Goal: Task Accomplishment & Management: Manage account settings

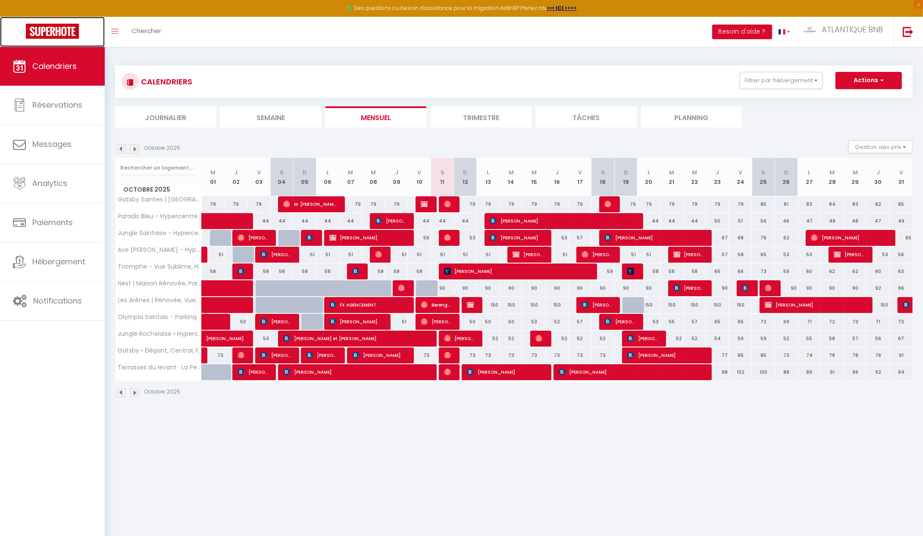
click at [60, 27] on img at bounding box center [52, 31] width 53 height 15
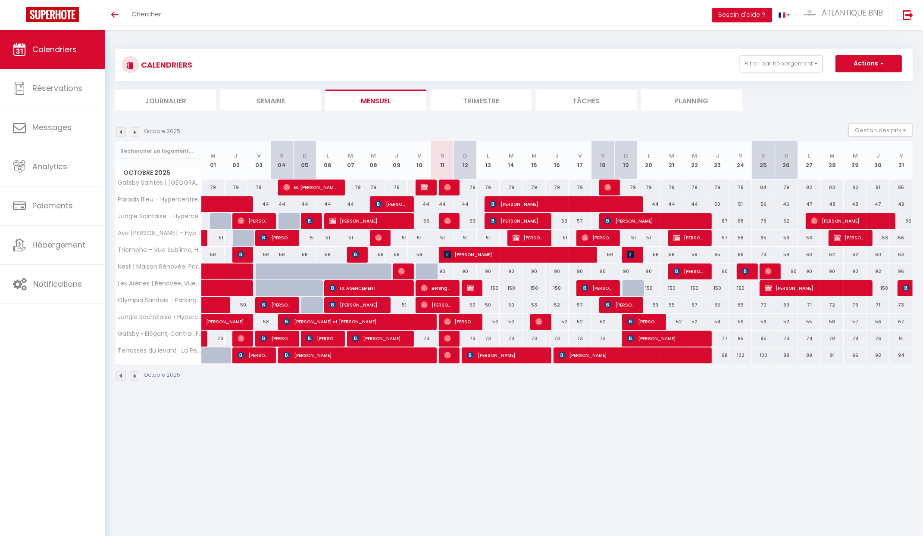
scroll to position [31, 0]
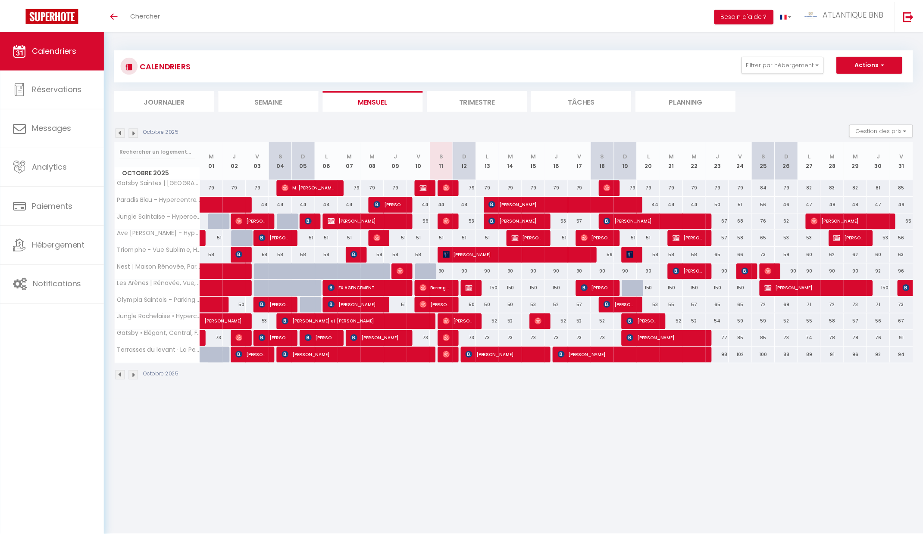
scroll to position [31, 0]
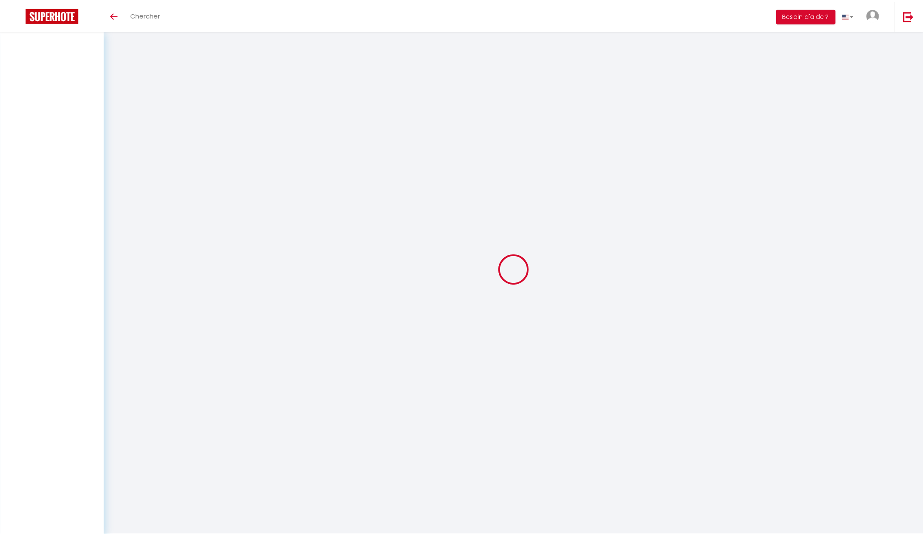
scroll to position [31, 0]
